Goal: Task Accomplishment & Management: Manage account settings

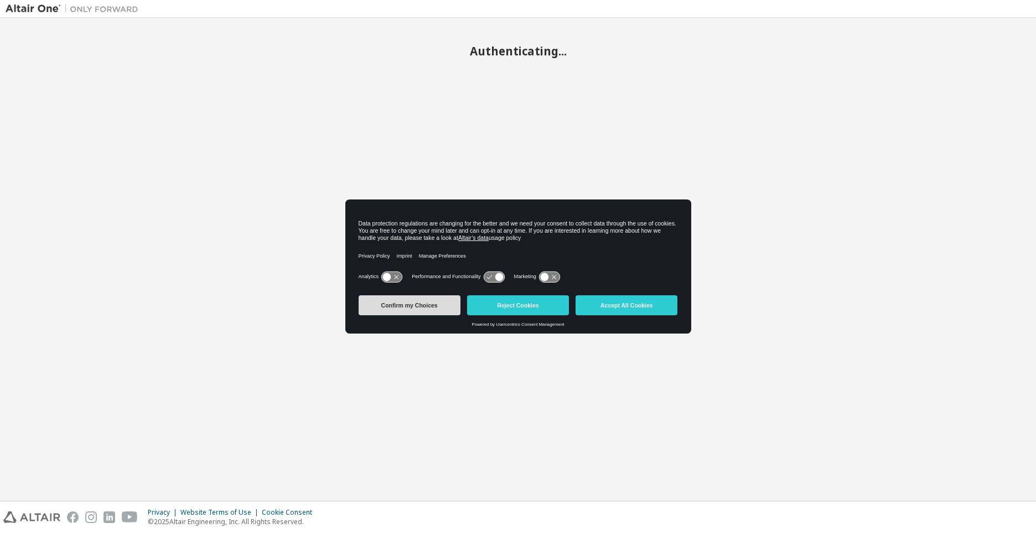
click at [407, 307] on button "Confirm my Choices" at bounding box center [410, 305] width 102 height 20
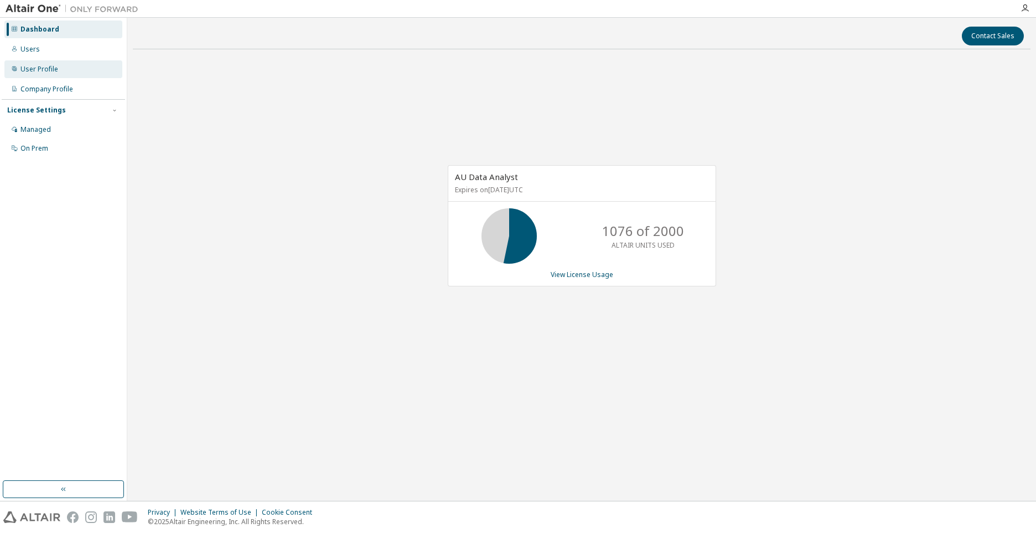
click at [28, 69] on div "User Profile" at bounding box center [39, 69] width 38 height 9
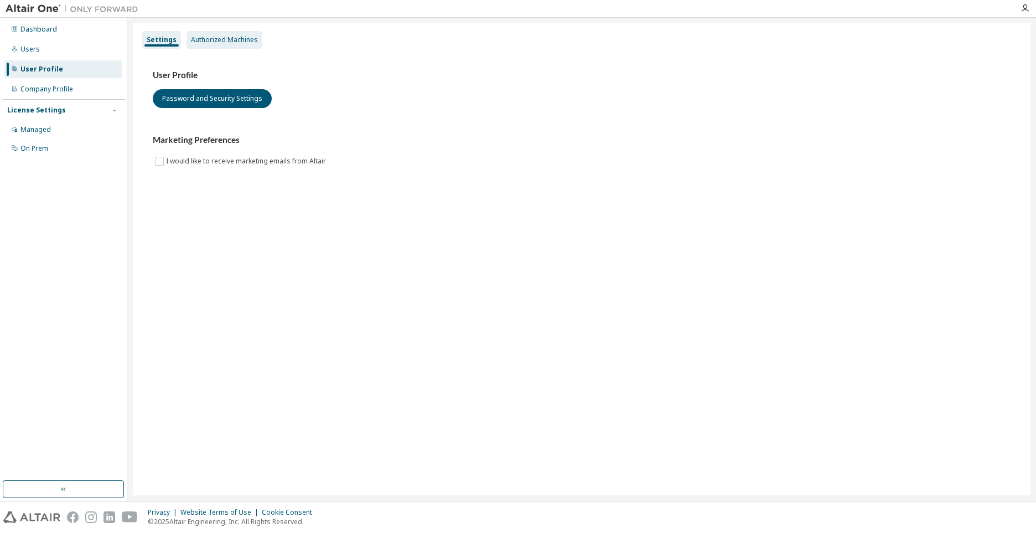
click at [209, 39] on div "Authorized Machines" at bounding box center [224, 39] width 67 height 9
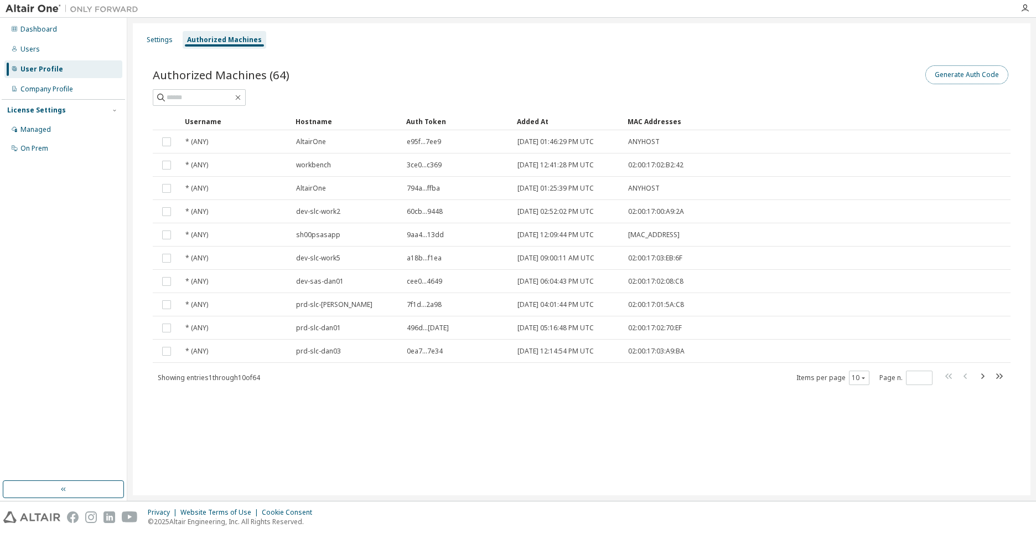
click at [962, 71] on button "Generate Auth Code" at bounding box center [967, 74] width 83 height 19
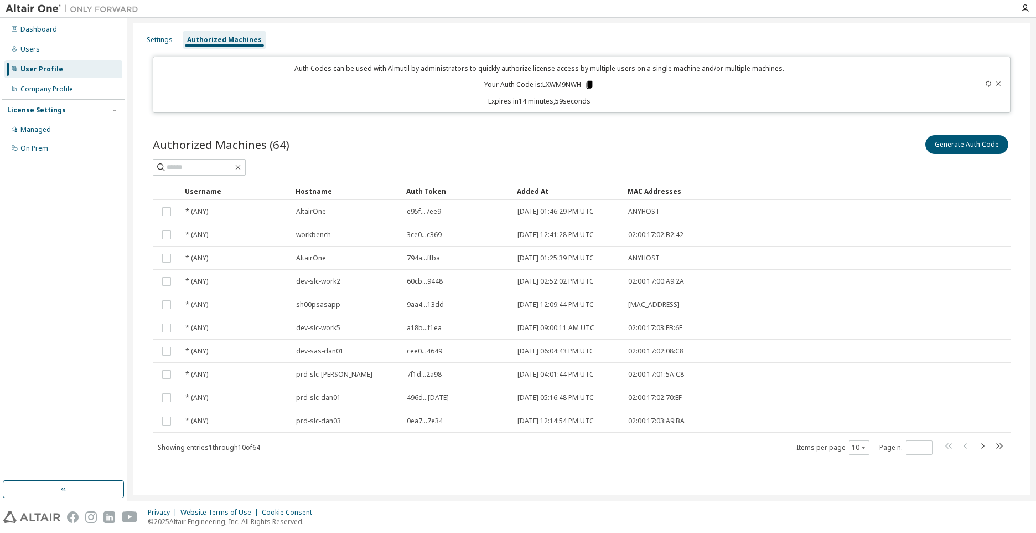
click at [590, 82] on icon at bounding box center [590, 85] width 6 height 8
click at [988, 83] on icon at bounding box center [989, 83] width 7 height 7
click at [590, 86] on icon at bounding box center [588, 85] width 6 height 8
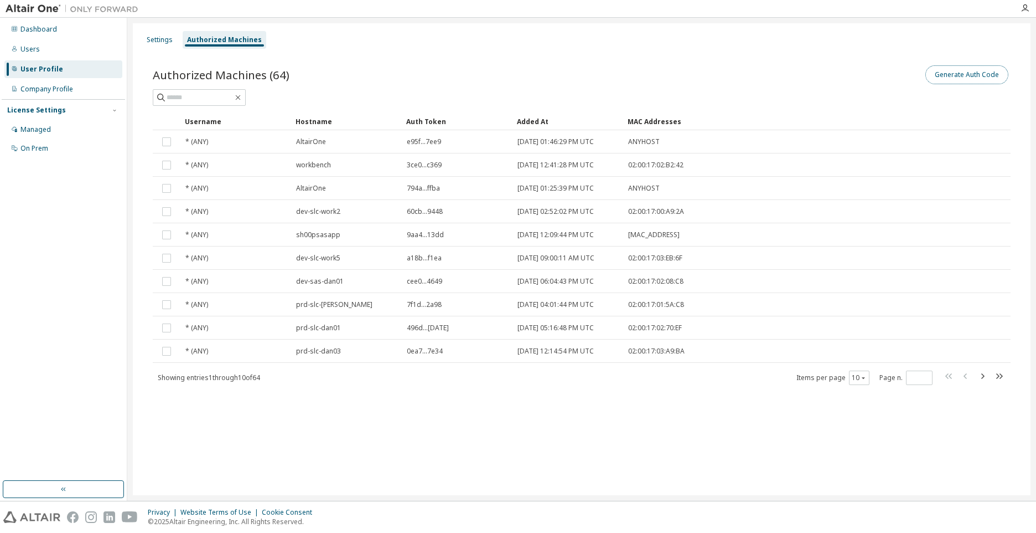
click at [974, 73] on button "Generate Auth Code" at bounding box center [967, 74] width 83 height 19
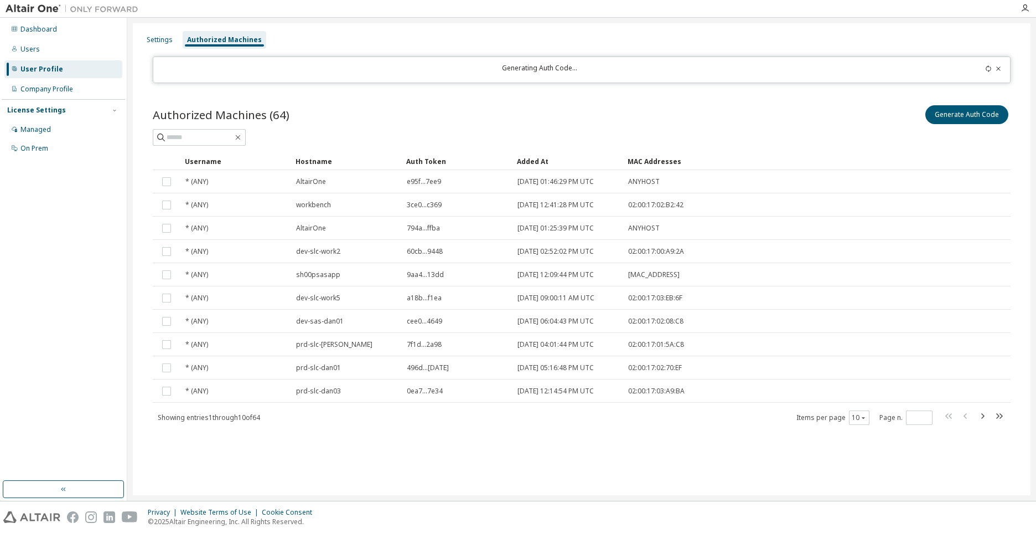
click at [990, 70] on icon at bounding box center [989, 68] width 7 height 7
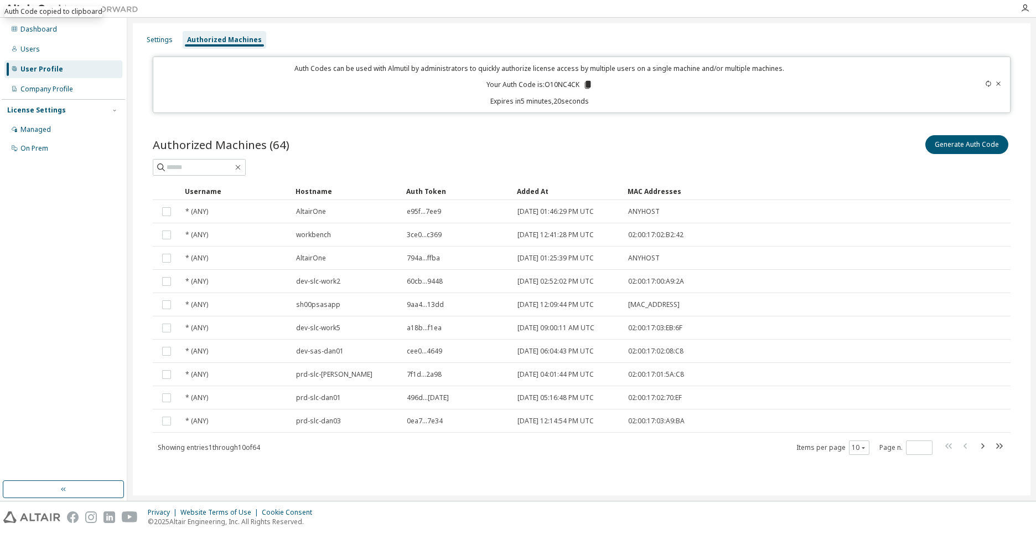
click at [986, 85] on icon at bounding box center [989, 83] width 7 height 7
